Goal: Task Accomplishment & Management: Complete application form

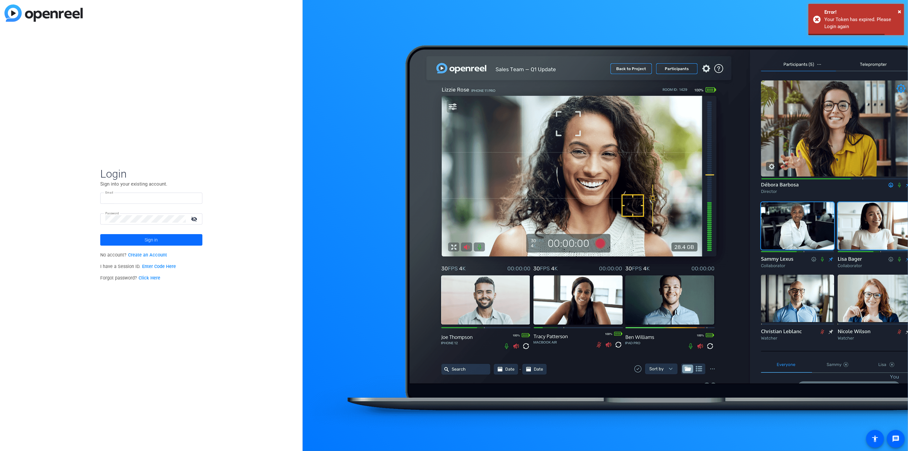
type input "[PERSON_NAME][EMAIL_ADDRESS][PERSON_NAME][DOMAIN_NAME]"
click at [173, 238] on span at bounding box center [151, 239] width 102 height 15
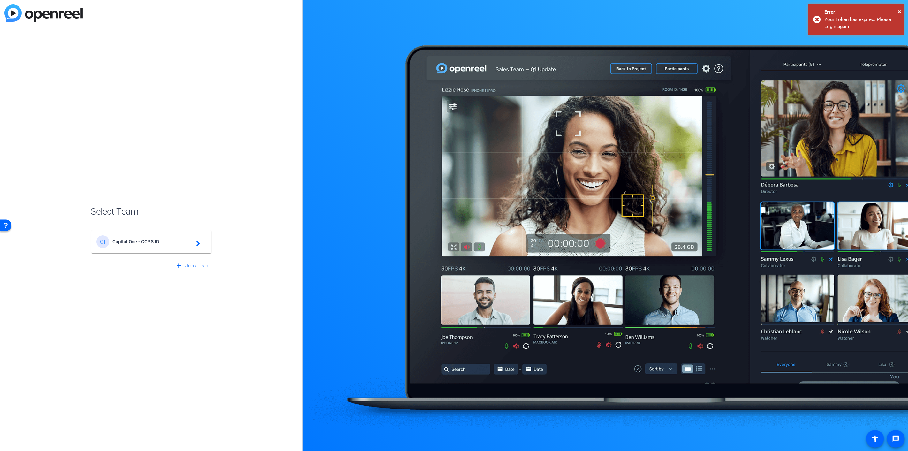
click at [148, 243] on span "Capital One - CCPS ID" at bounding box center [152, 242] width 80 height 6
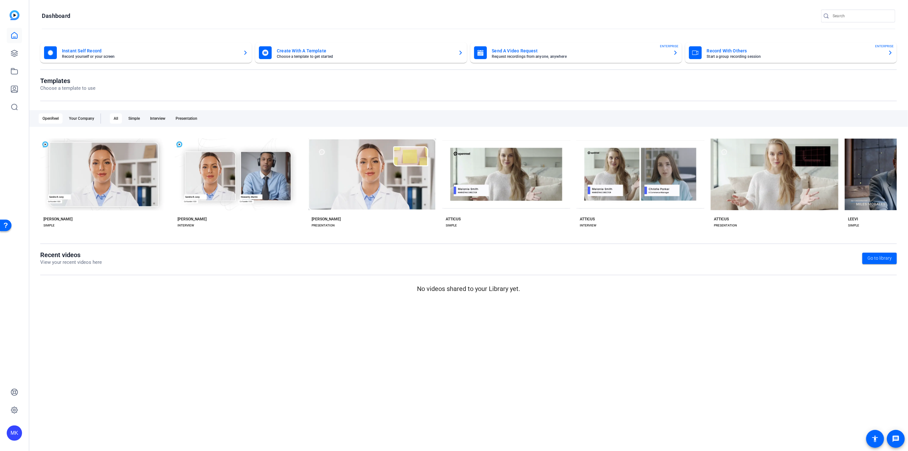
click at [516, 55] on mat-card-subtitle "Request recordings from anyone, anywhere" at bounding box center [580, 57] width 176 height 4
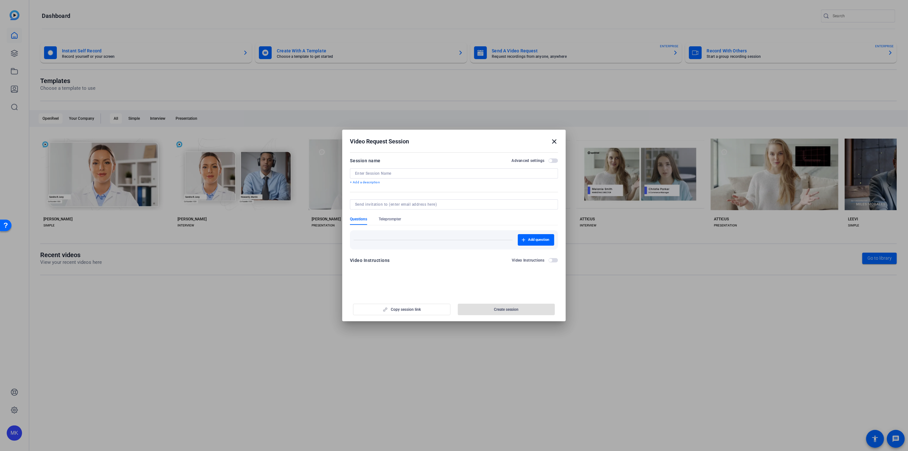
click at [394, 176] on div at bounding box center [454, 173] width 198 height 10
click at [555, 160] on span "button" at bounding box center [553, 160] width 10 height 4
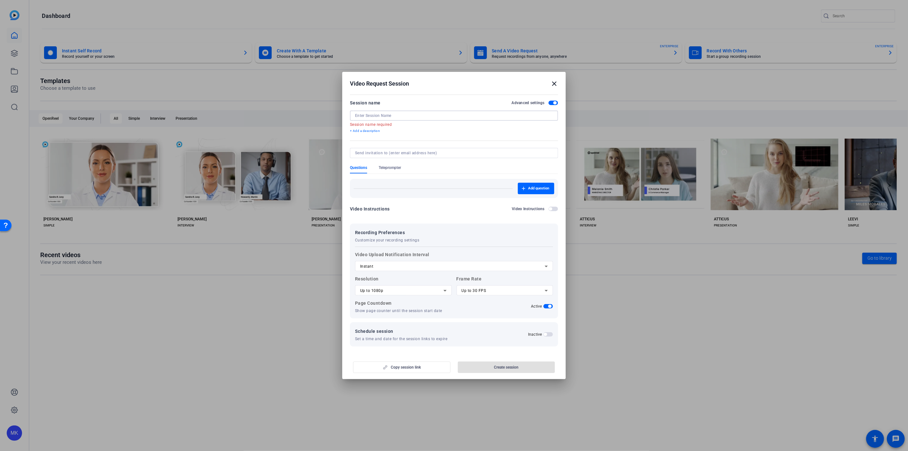
click at [380, 113] on input at bounding box center [454, 115] width 198 height 5
click at [553, 86] on mat-icon "close" at bounding box center [554, 84] width 8 height 8
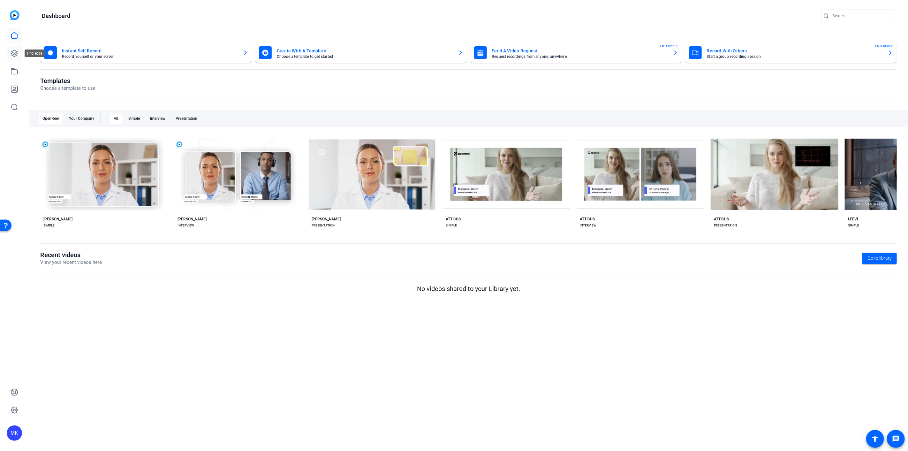
click at [15, 48] on link at bounding box center [14, 53] width 15 height 15
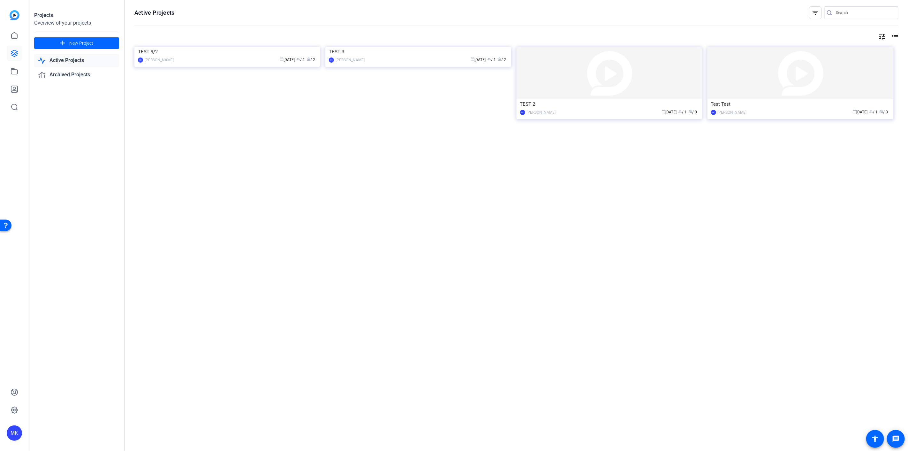
click at [22, 35] on div "MK" at bounding box center [14, 225] width 29 height 451
click at [12, 30] on link at bounding box center [14, 35] width 15 height 15
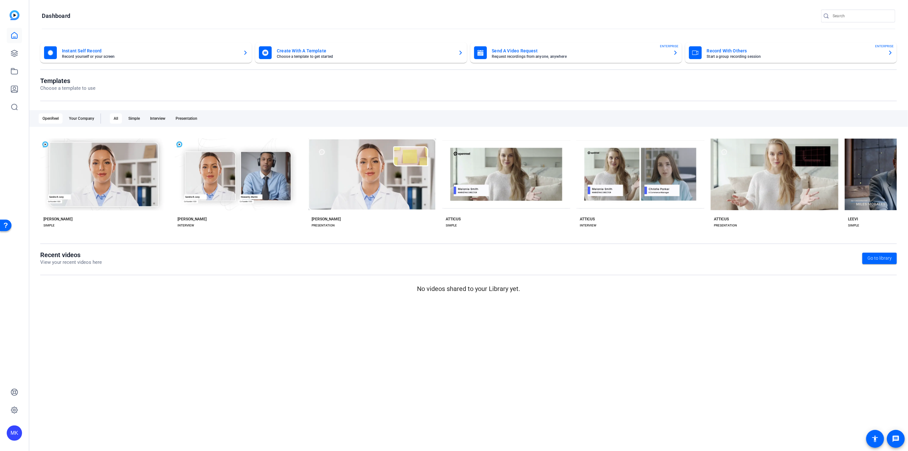
click at [458, 54] on icon "button" at bounding box center [460, 53] width 5 height 8
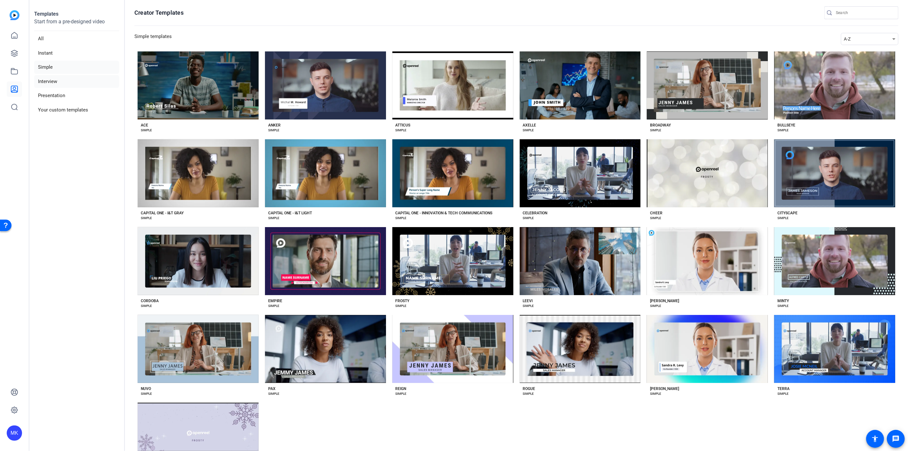
click at [69, 81] on li "Interview" at bounding box center [76, 81] width 85 height 13
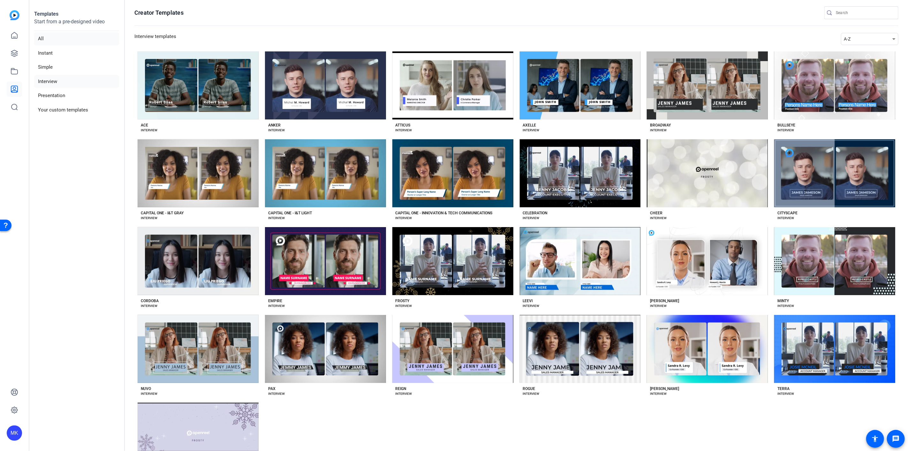
click at [56, 39] on li "All" at bounding box center [76, 38] width 85 height 13
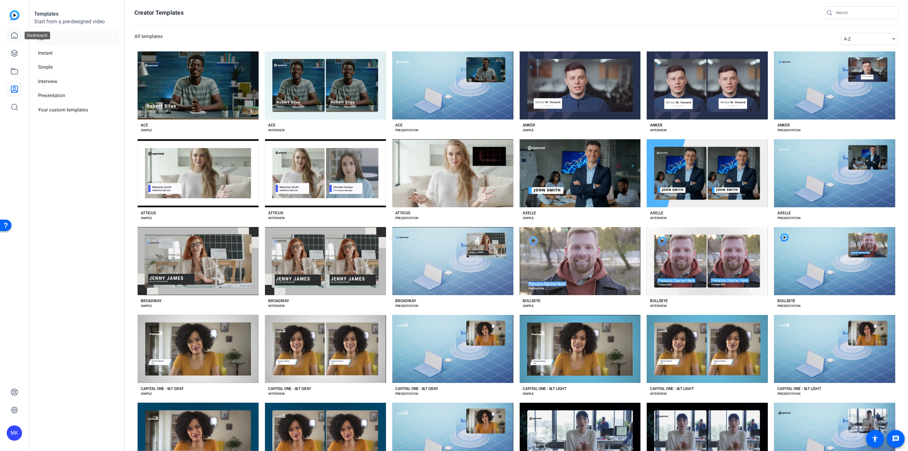
click at [19, 33] on link at bounding box center [14, 35] width 15 height 15
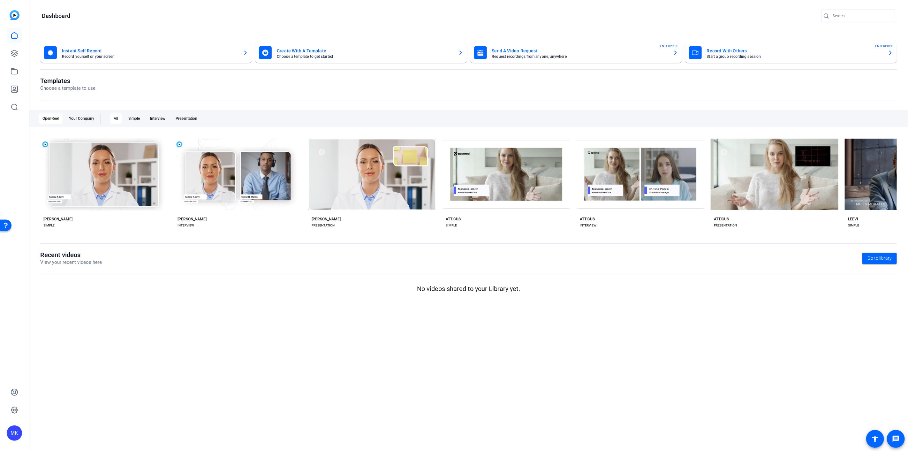
click at [528, 49] on mat-card-title "Send A Video Request" at bounding box center [580, 51] width 176 height 8
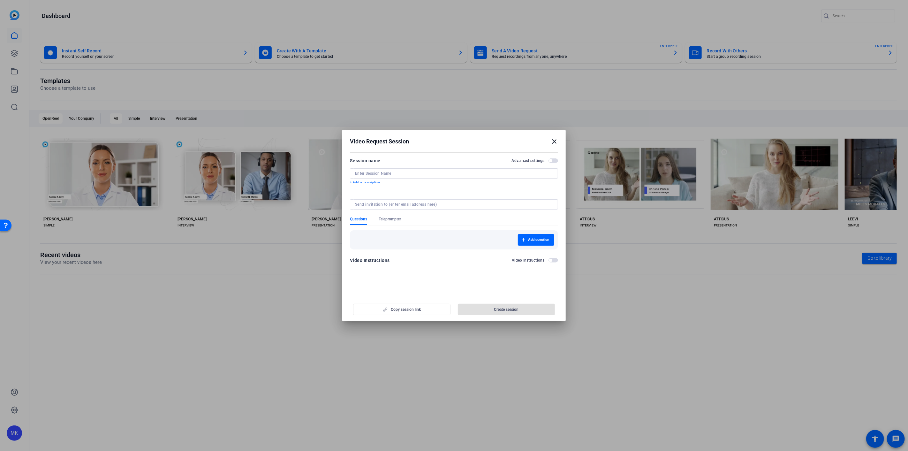
drag, startPoint x: 524, startPoint y: 72, endPoint x: 416, endPoint y: 94, distance: 110.9
click at [524, 72] on div at bounding box center [454, 225] width 908 height 451
click at [17, 57] on div at bounding box center [454, 225] width 908 height 451
click at [555, 140] on mat-icon "close" at bounding box center [554, 142] width 8 height 8
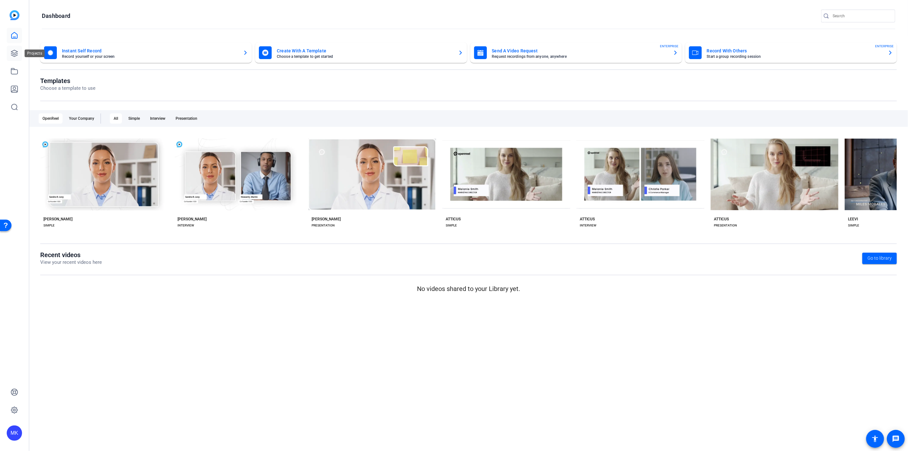
click at [19, 52] on link at bounding box center [14, 53] width 15 height 15
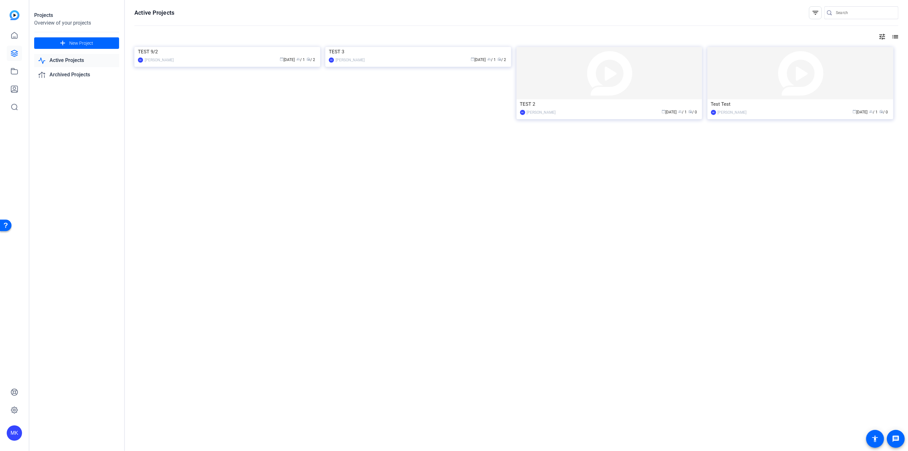
click at [100, 87] on div "Projects Overview of your projects add New Project Active Projects Archived Pro…" at bounding box center [77, 225] width 96 height 451
click at [95, 74] on link "Archived Projects" at bounding box center [76, 74] width 85 height 13
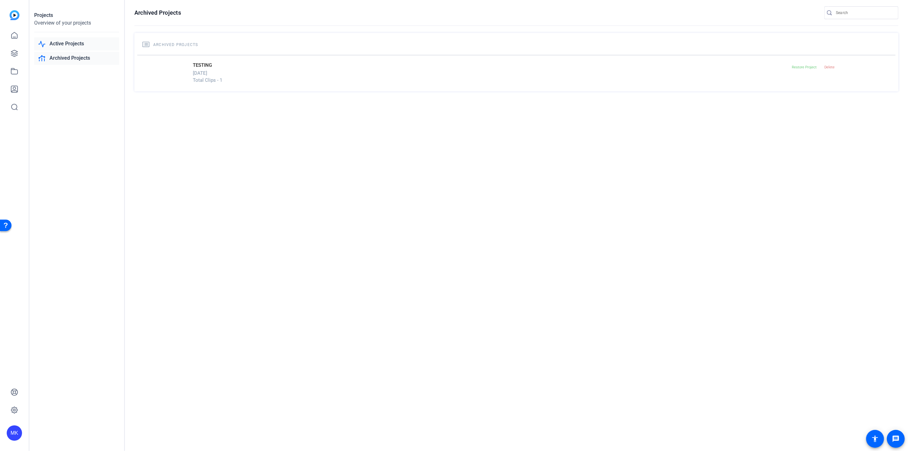
click at [98, 47] on link "Active Projects" at bounding box center [76, 43] width 85 height 13
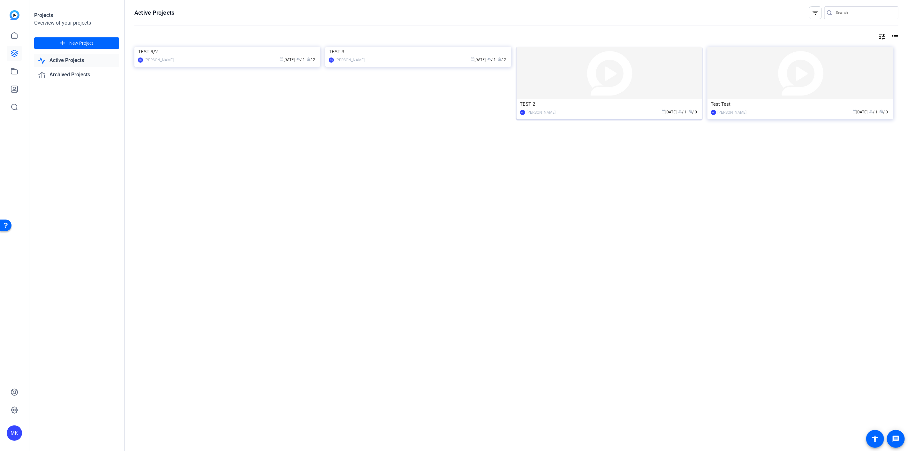
click at [577, 81] on img at bounding box center [610, 73] width 186 height 52
drag, startPoint x: 269, startPoint y: 70, endPoint x: 234, endPoint y: 139, distance: 76.8
click at [234, 139] on div at bounding box center [516, 140] width 764 height 13
click at [209, 47] on img at bounding box center [227, 47] width 186 height 0
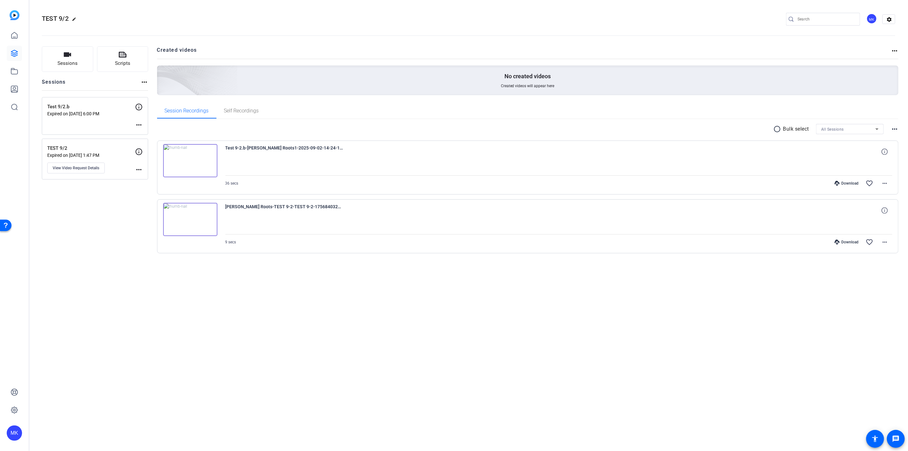
click at [191, 159] on img at bounding box center [190, 160] width 54 height 33
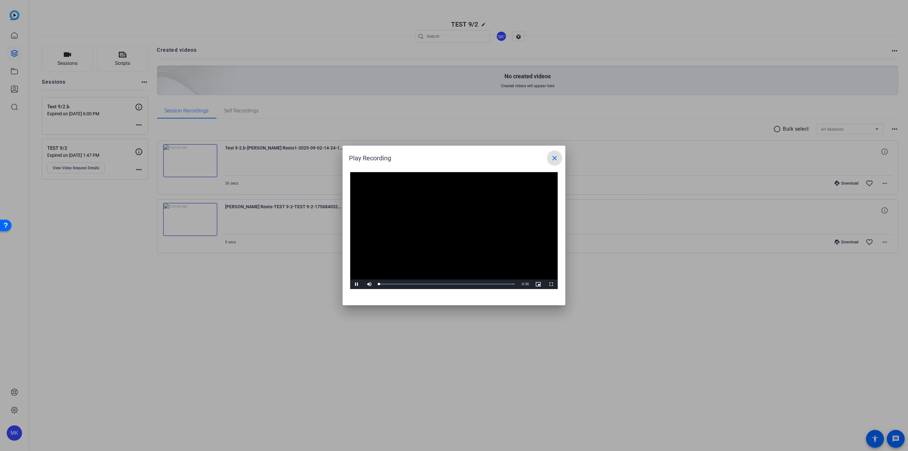
click at [453, 230] on video "Video Player" at bounding box center [454, 230] width 208 height 117
click at [552, 160] on mat-icon "close" at bounding box center [555, 158] width 8 height 8
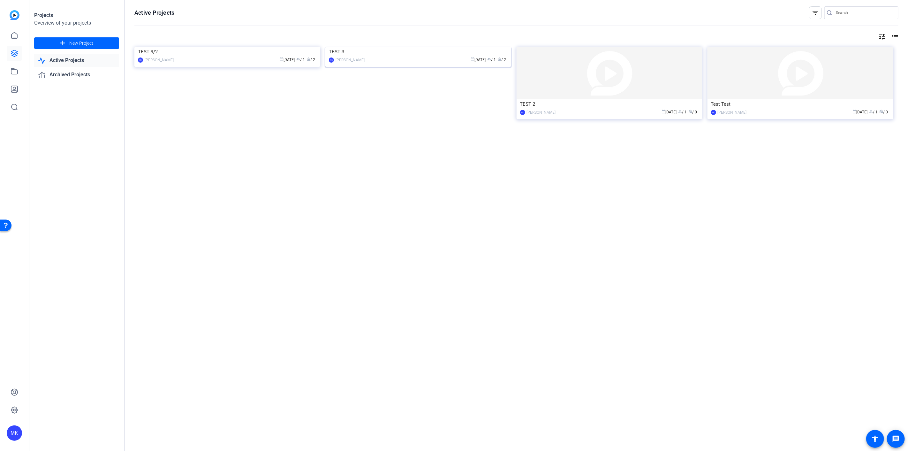
click at [448, 47] on img at bounding box center [418, 47] width 186 height 0
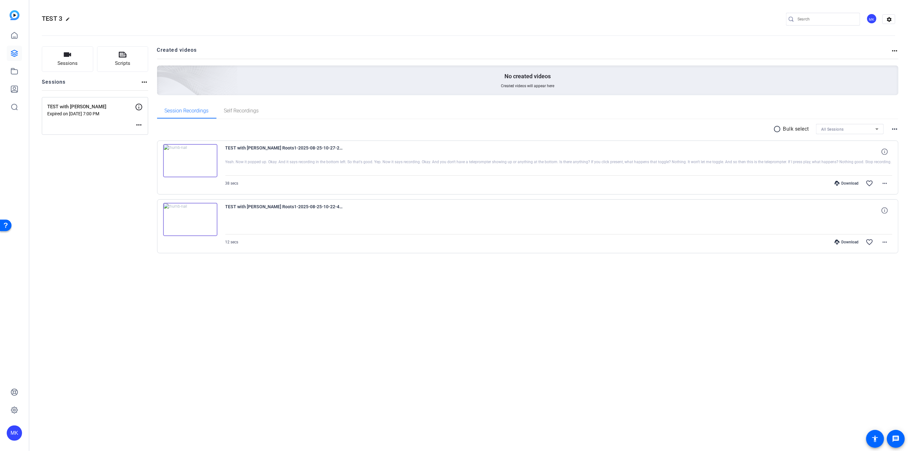
click at [268, 164] on div at bounding box center [558, 167] width 667 height 16
click at [194, 160] on img at bounding box center [190, 160] width 54 height 33
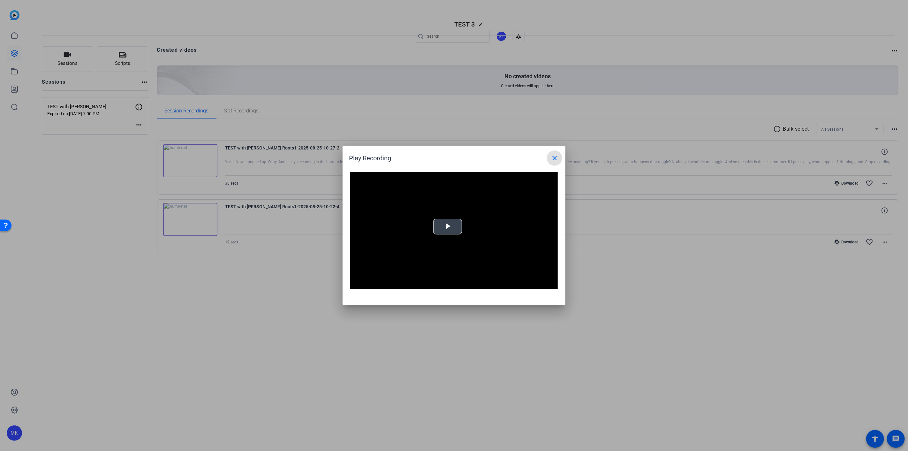
click at [456, 230] on video "Video Player" at bounding box center [454, 230] width 208 height 117
click at [355, 284] on span "Video Player" at bounding box center [356, 284] width 13 height 0
click at [358, 284] on span "Video Player" at bounding box center [356, 284] width 13 height 0
click at [559, 157] on span at bounding box center [554, 157] width 15 height 15
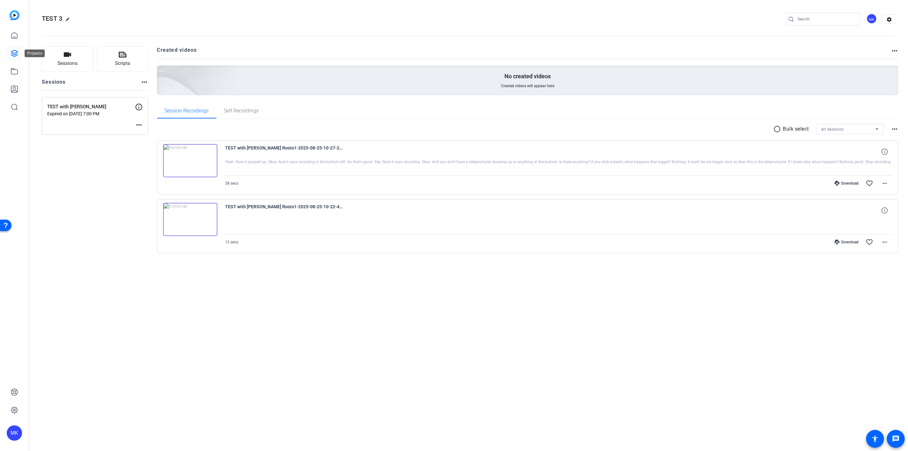
click at [18, 54] on icon at bounding box center [15, 53] width 8 height 8
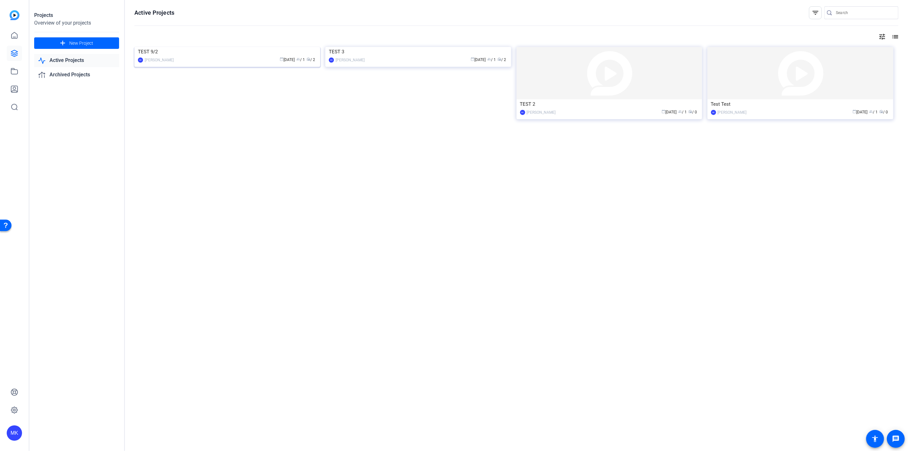
click at [250, 47] on img at bounding box center [227, 47] width 186 height 0
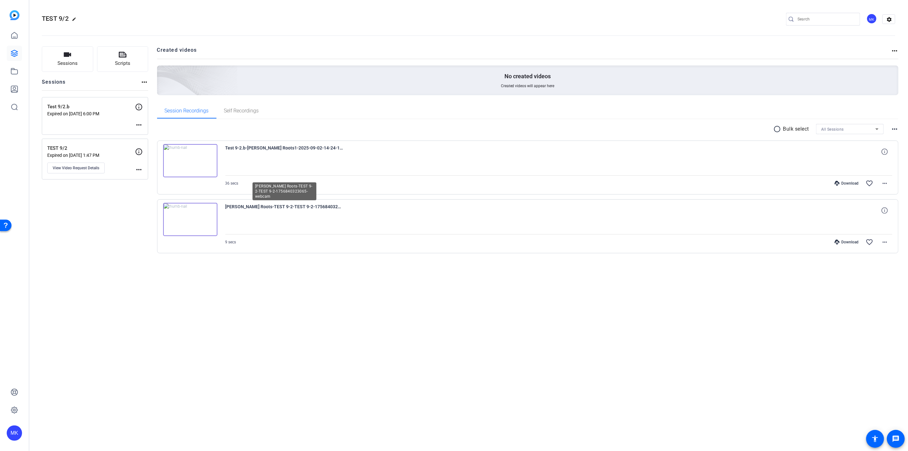
click at [280, 217] on span "[PERSON_NAME] Roots-TEST 9-2-TEST 9-2-1756840323065-webcam" at bounding box center [284, 210] width 118 height 15
click at [192, 221] on img at bounding box center [190, 219] width 54 height 33
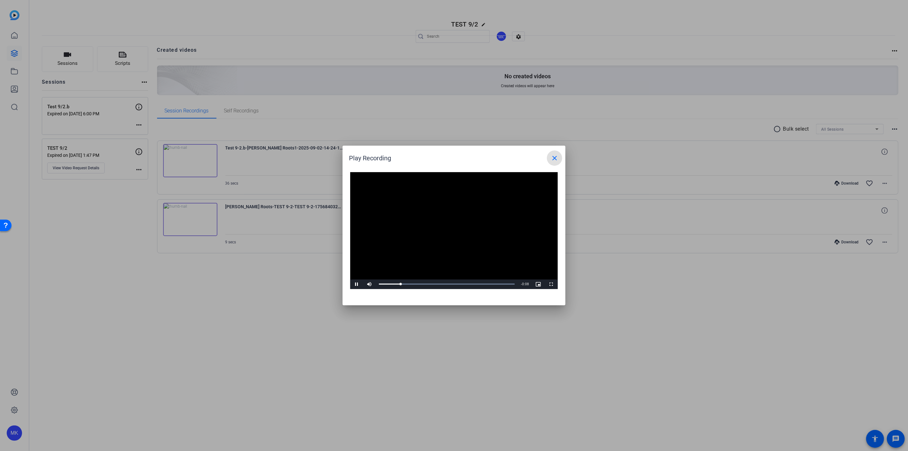
click at [552, 160] on mat-icon "close" at bounding box center [555, 158] width 8 height 8
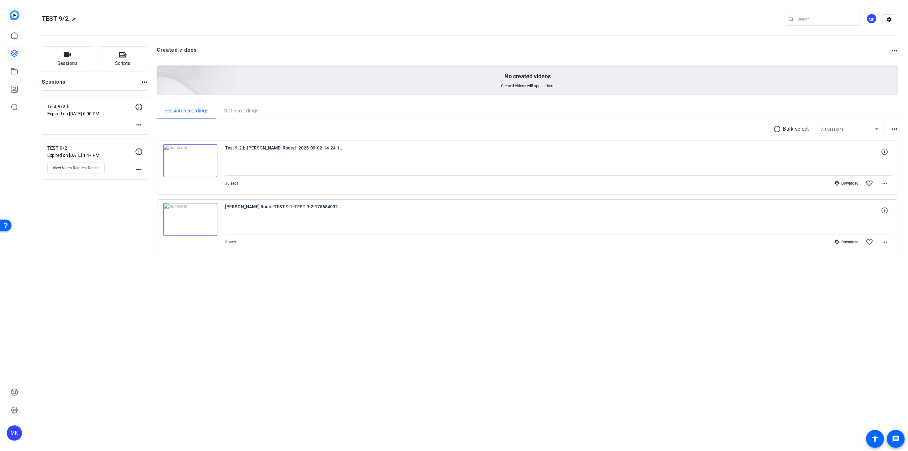
click at [192, 160] on img at bounding box center [190, 160] width 54 height 33
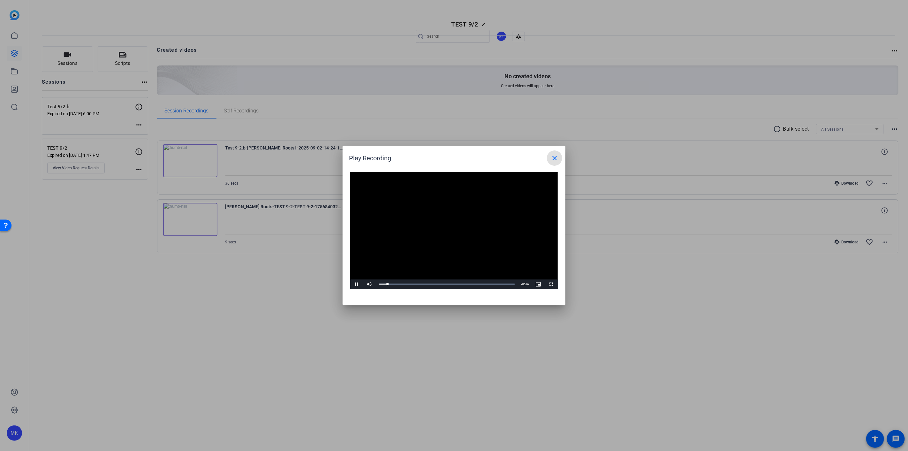
click at [557, 156] on mat-icon "close" at bounding box center [555, 158] width 8 height 8
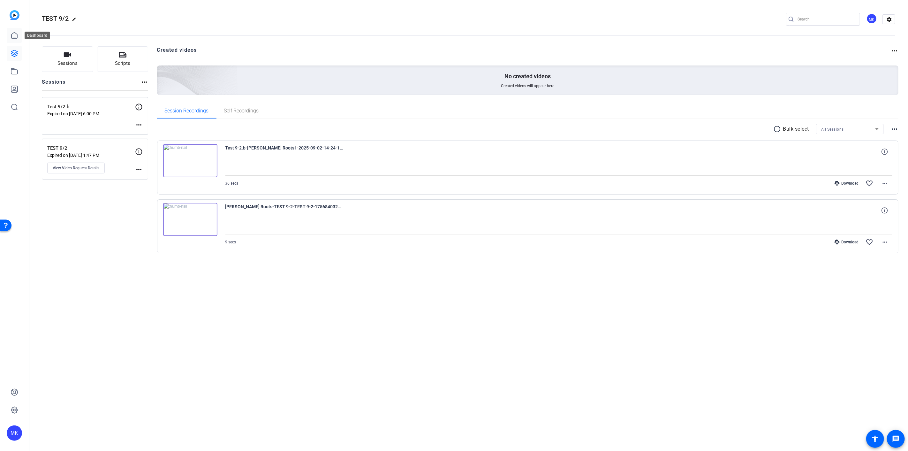
click at [14, 38] on icon at bounding box center [15, 36] width 8 height 8
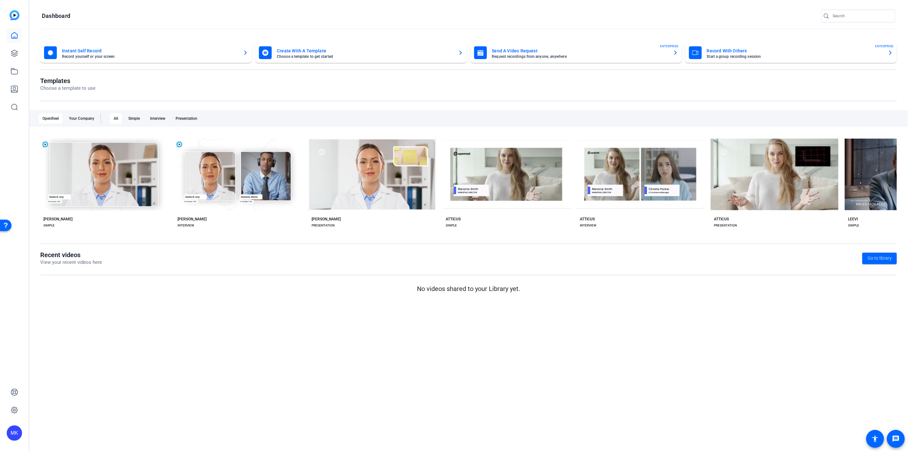
click at [526, 50] on mat-card-title "Send A Video Request" at bounding box center [580, 51] width 176 height 8
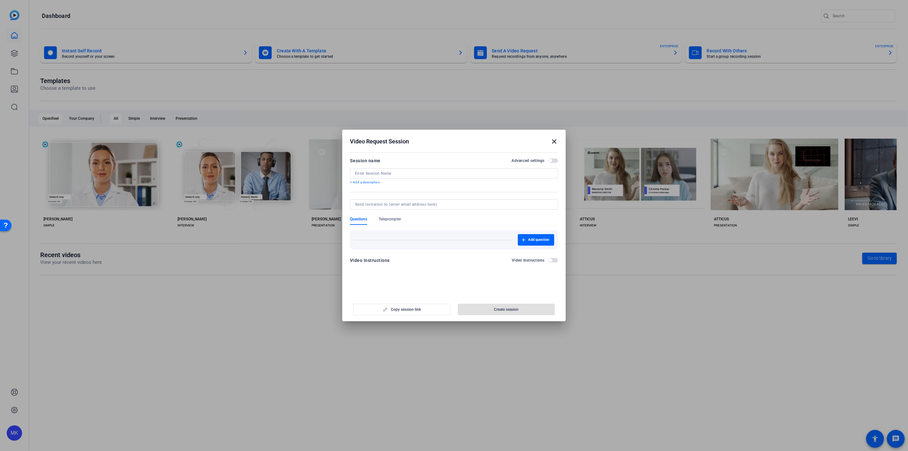
drag, startPoint x: 390, startPoint y: 175, endPoint x: 393, endPoint y: 175, distance: 3.2
click at [390, 175] on input at bounding box center [454, 173] width 198 height 5
click at [554, 160] on span "button" at bounding box center [553, 160] width 10 height 4
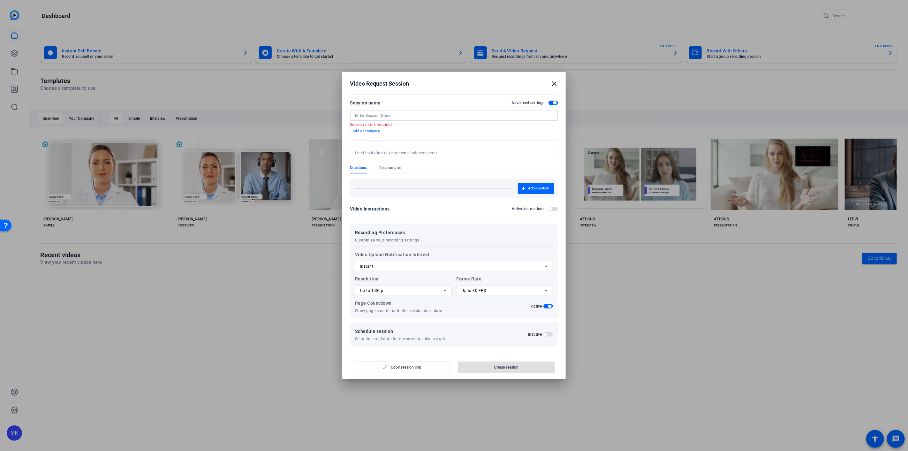
click at [385, 117] on input at bounding box center [454, 115] width 198 height 5
click at [363, 153] on input at bounding box center [452, 152] width 195 height 5
type input "[PERSON_NAME][EMAIL_ADDRESS][PERSON_NAME][DOMAIN_NAME]"
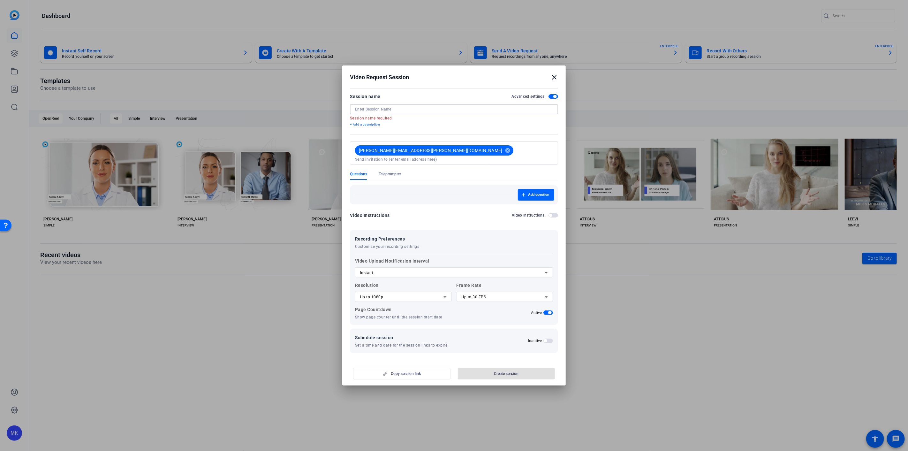
click at [369, 114] on mat-form-field "Session name required" at bounding box center [454, 109] width 208 height 10
click at [361, 107] on div at bounding box center [454, 109] width 198 height 10
click at [374, 112] on input at bounding box center [454, 109] width 198 height 5
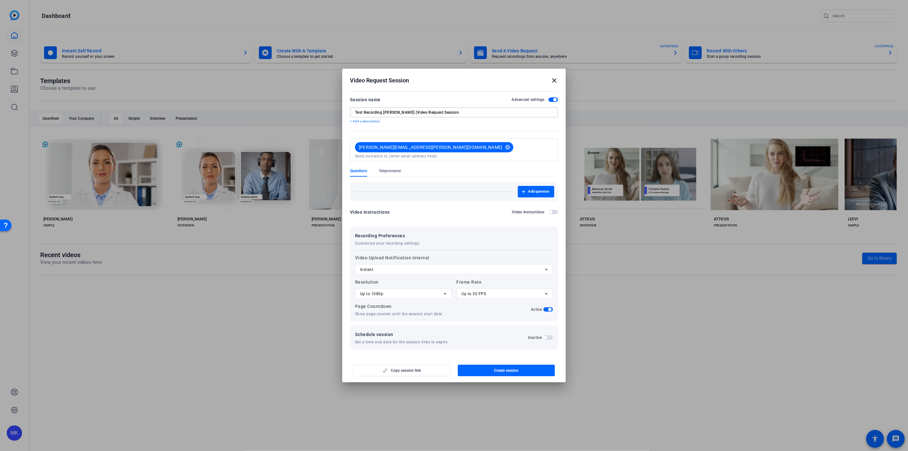
drag, startPoint x: 383, startPoint y: 114, endPoint x: 334, endPoint y: 115, distance: 49.8
click at [335, 115] on div "Video Request Session close Session name Advanced settings Test Recording [PERS…" at bounding box center [454, 225] width 908 height 451
click at [431, 117] on div "[PERSON_NAME] (Video Request Session" at bounding box center [454, 112] width 198 height 10
click at [432, 115] on input "[PERSON_NAME] (Video Request Session" at bounding box center [454, 112] width 198 height 5
type input "[PERSON_NAME] (Video Request Session)"
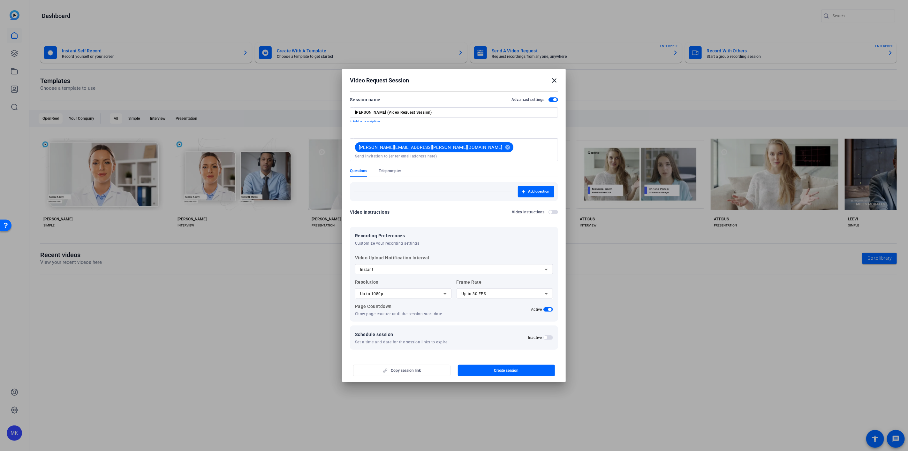
click at [556, 84] on mat-icon "close" at bounding box center [554, 81] width 8 height 8
